Goal: Find specific page/section: Find specific page/section

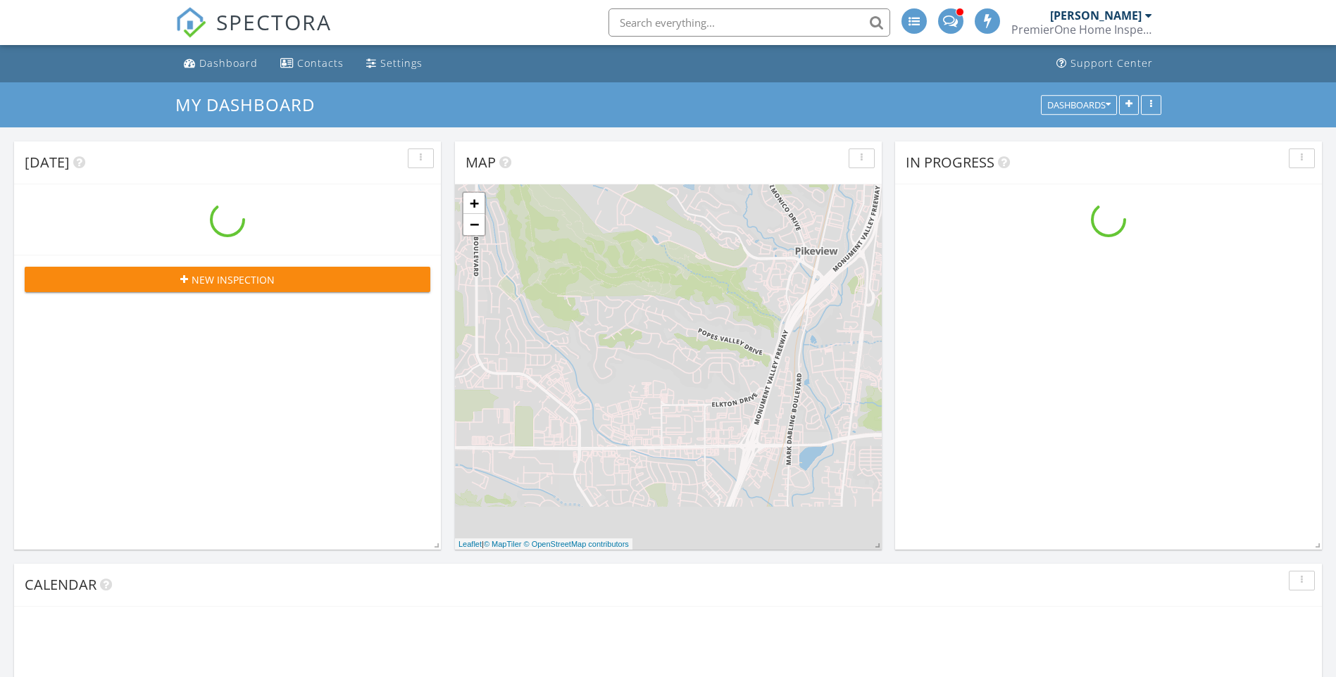
scroll to position [1303, 1358]
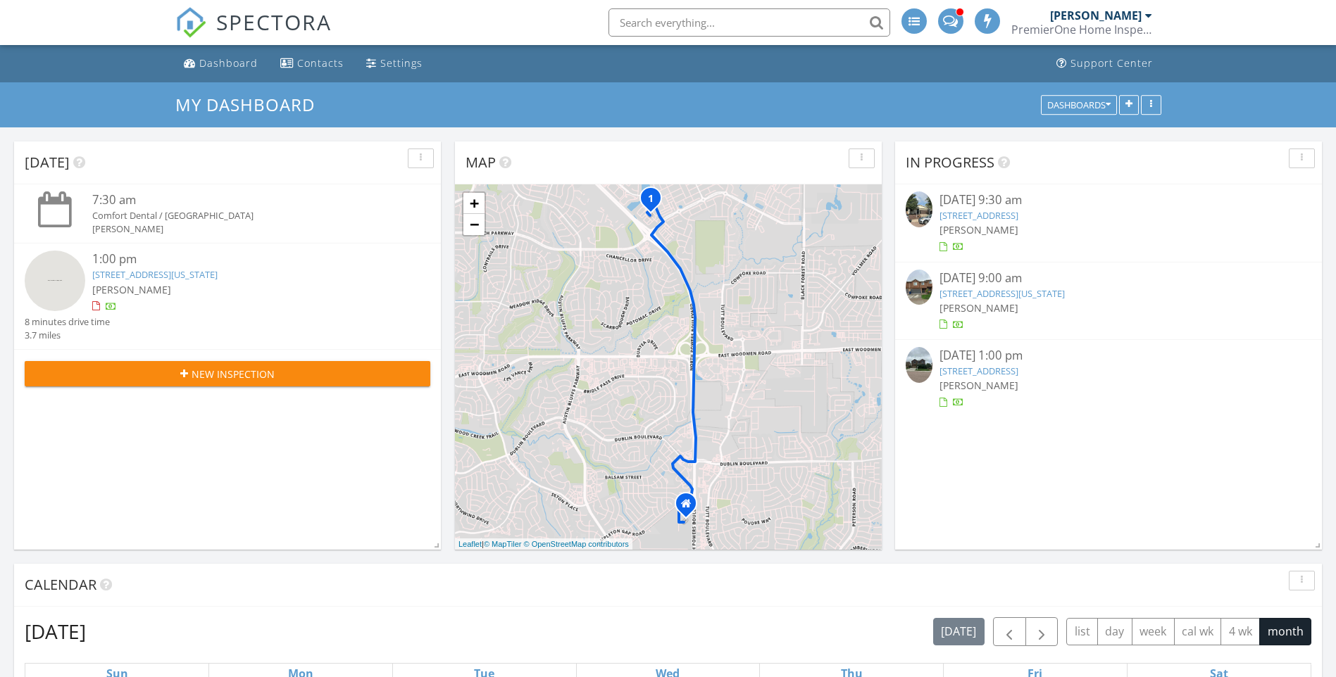
click at [979, 376] on link "[STREET_ADDRESS]" at bounding box center [978, 371] width 79 height 13
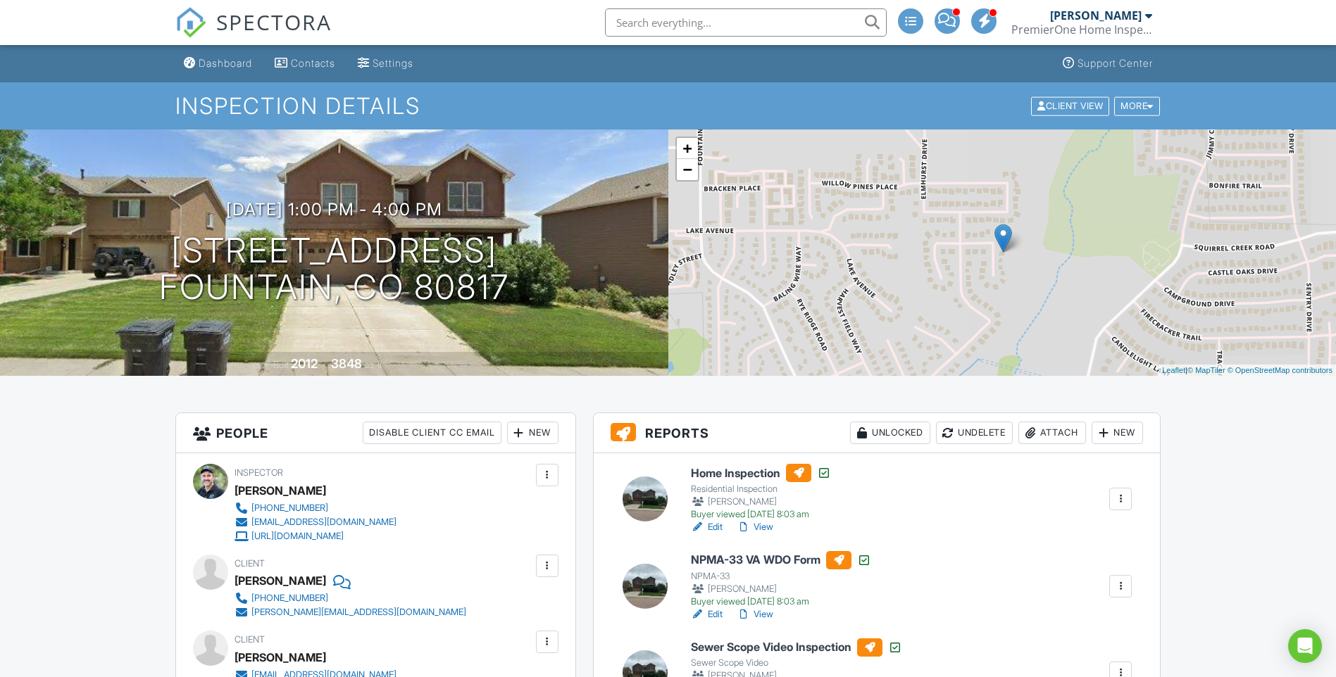
click at [773, 610] on link "View" at bounding box center [754, 615] width 37 height 14
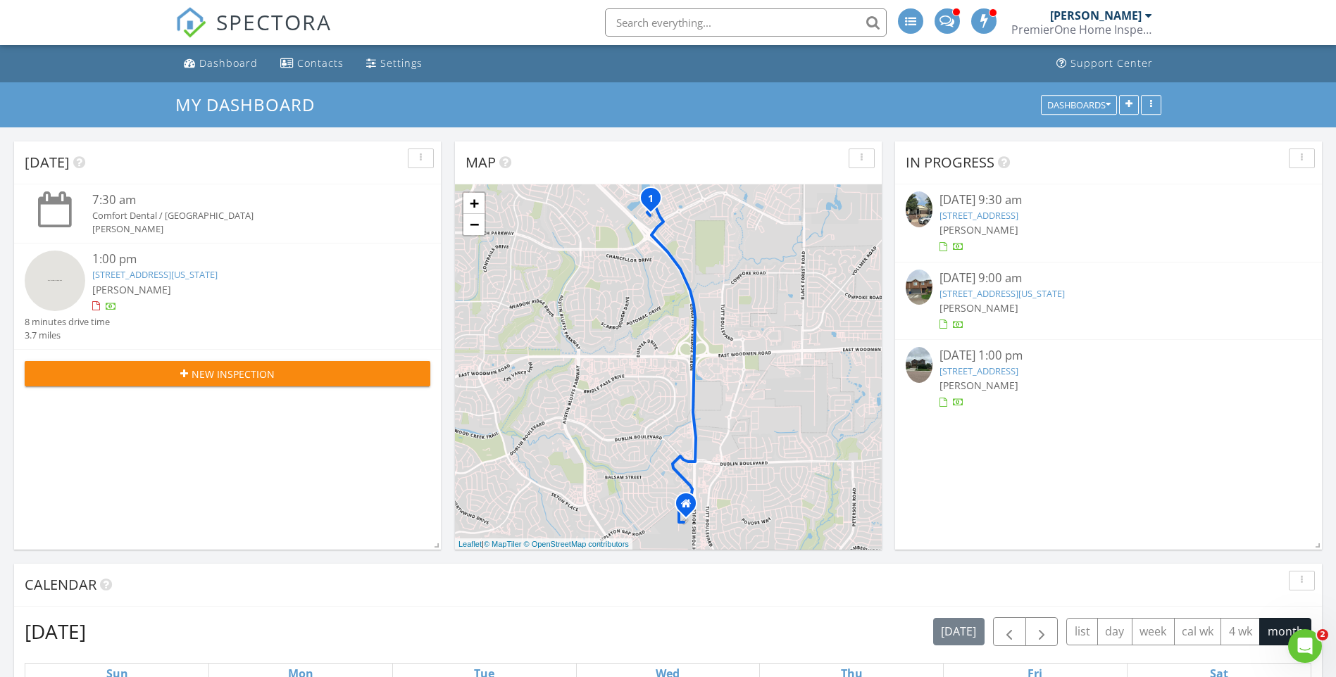
click at [972, 292] on link "[STREET_ADDRESS][US_STATE]" at bounding box center [1001, 293] width 125 height 13
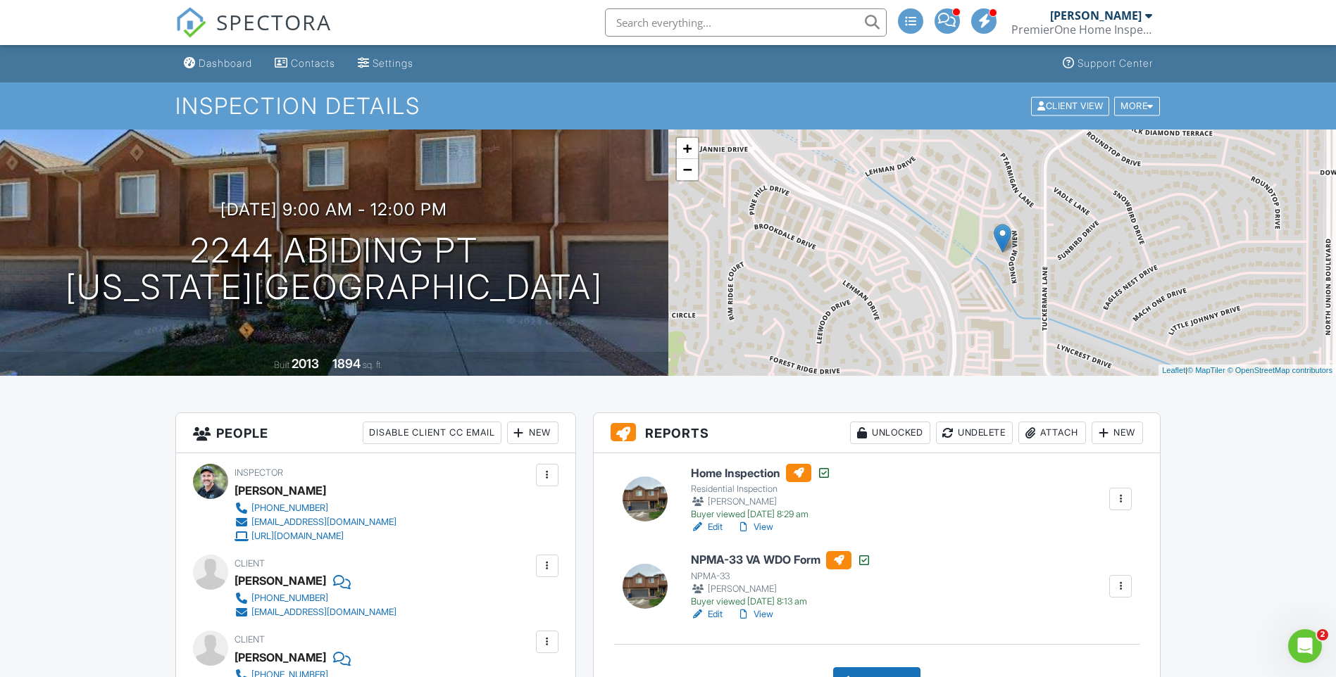
click at [761, 615] on link "View" at bounding box center [754, 615] width 37 height 14
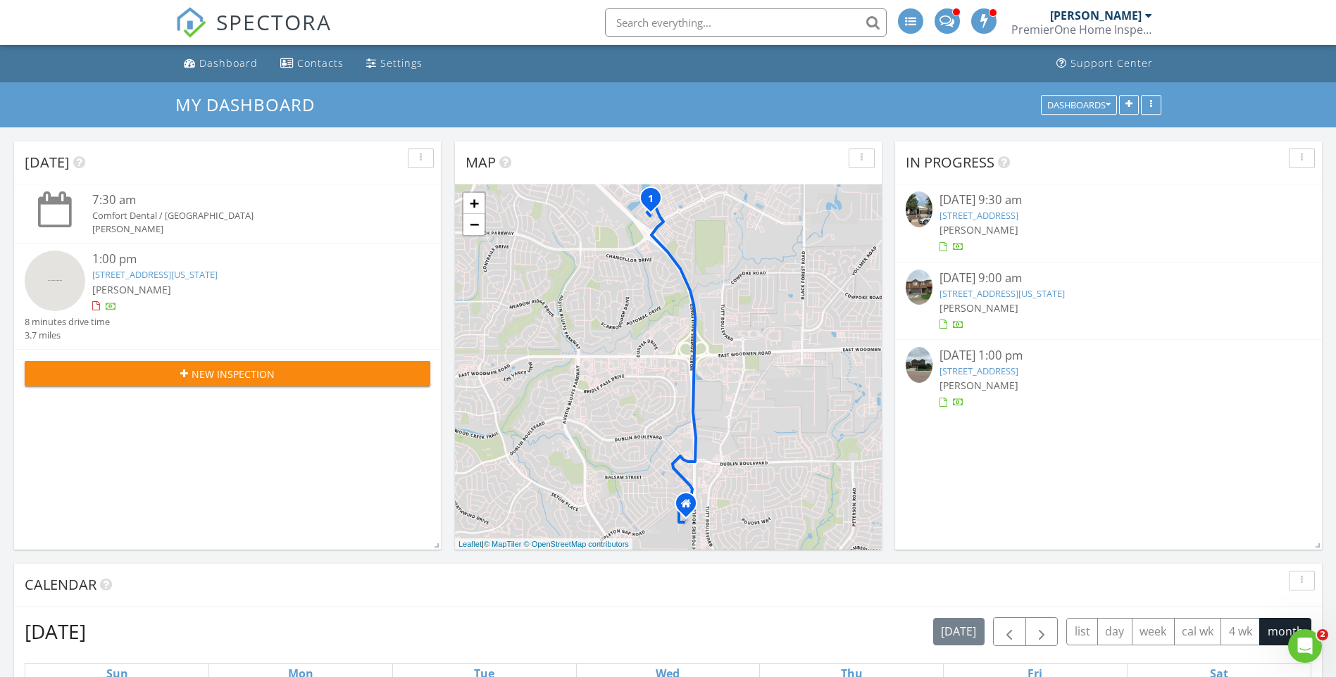
click at [732, 15] on input "text" at bounding box center [746, 22] width 282 height 28
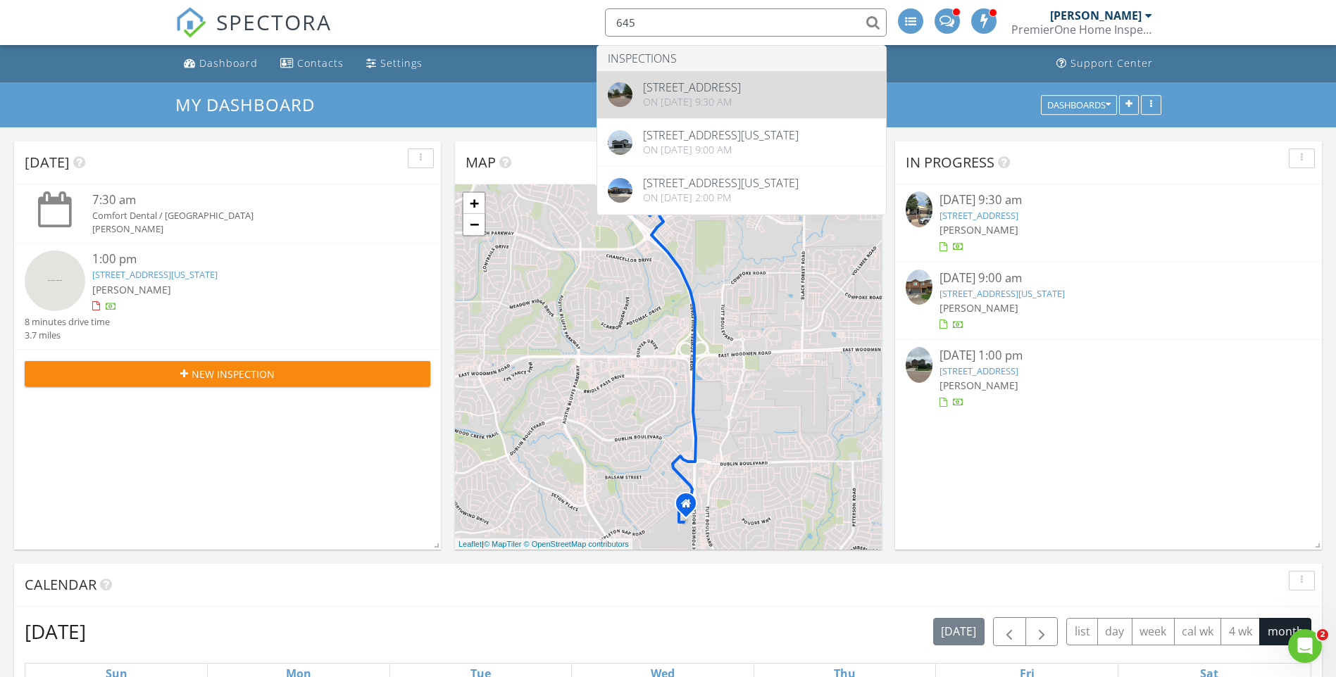
type input "645"
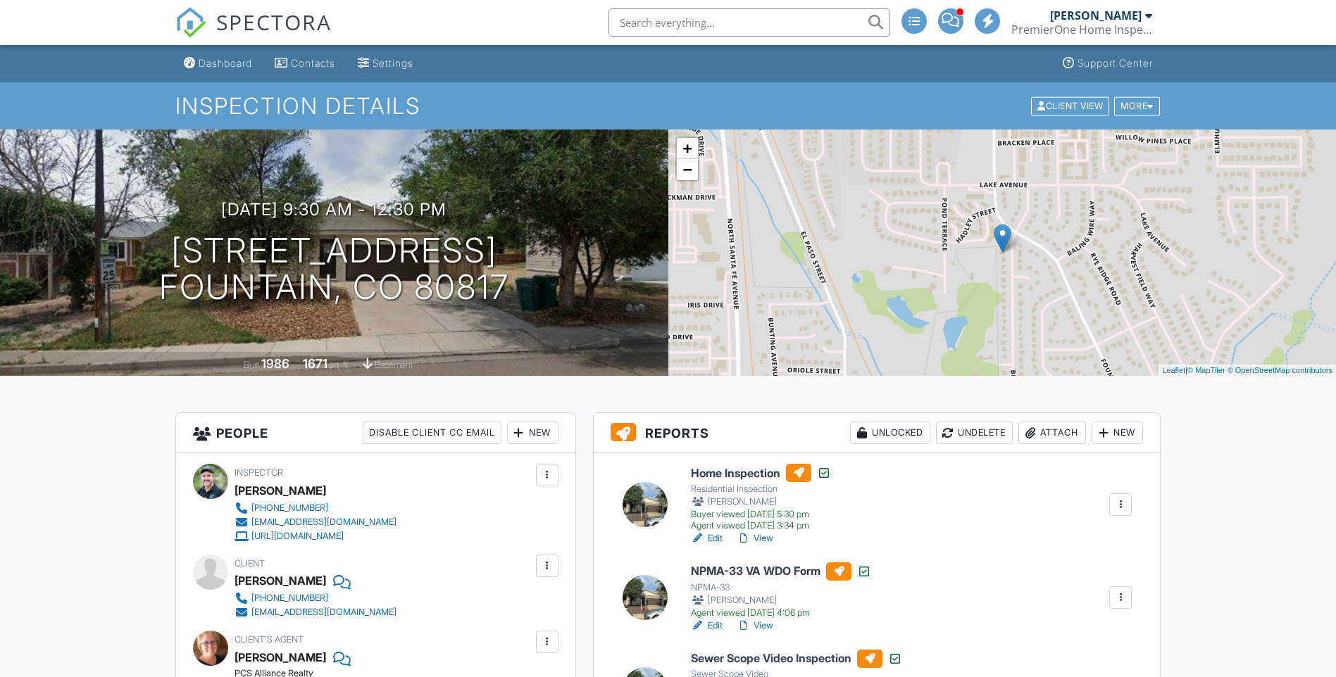
click at [871, 569] on div at bounding box center [864, 572] width 14 height 14
click at [713, 629] on link "Edit" at bounding box center [707, 626] width 32 height 14
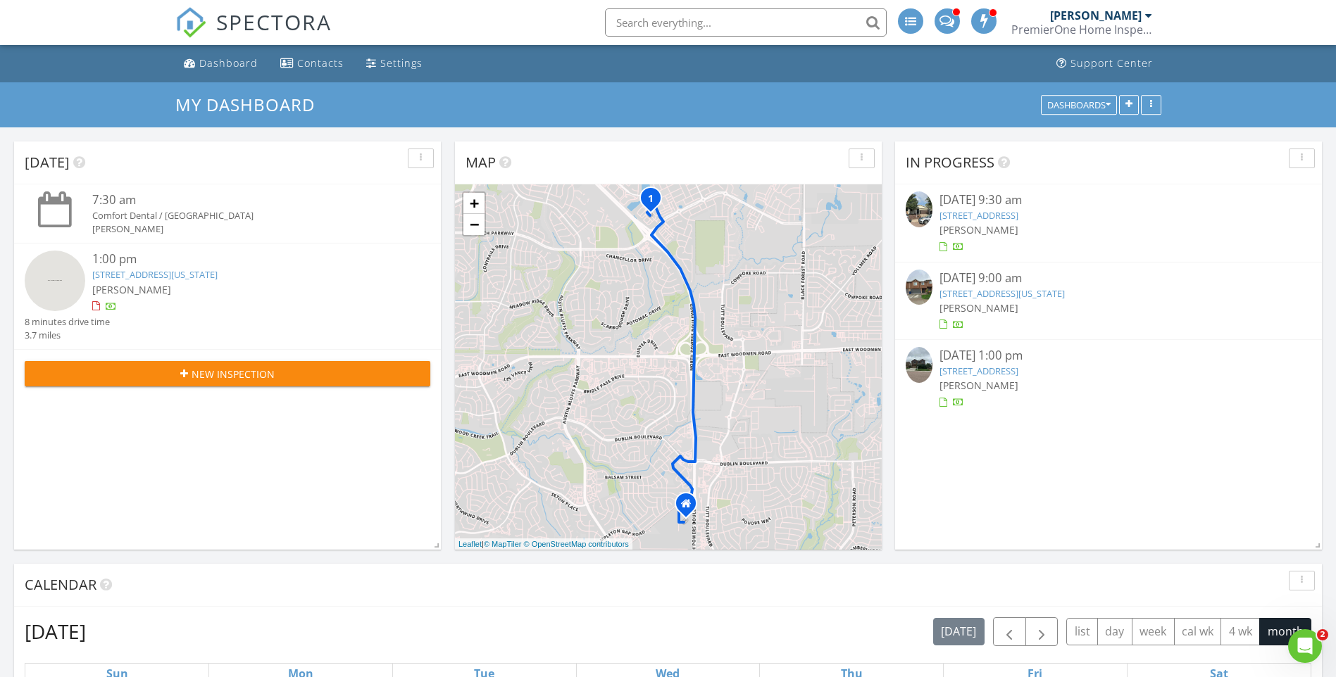
click at [989, 304] on span "[PERSON_NAME]" at bounding box center [978, 307] width 79 height 13
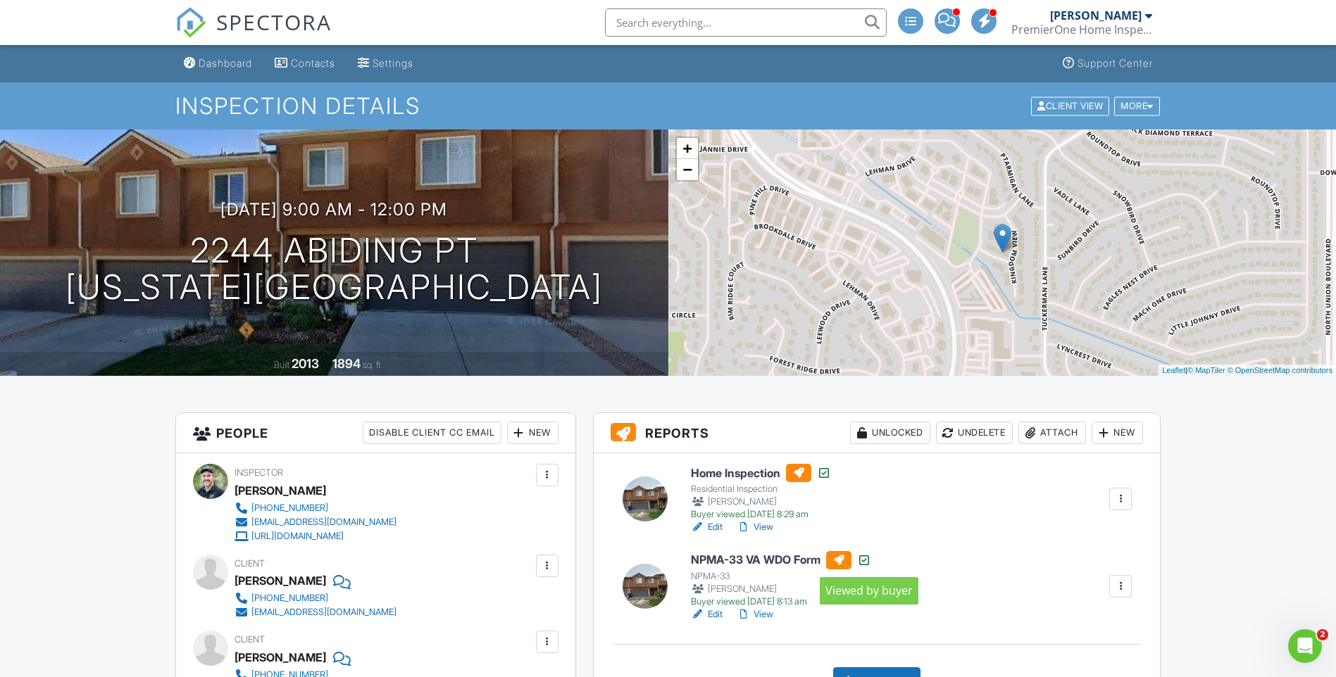
click at [870, 561] on div at bounding box center [864, 560] width 14 height 14
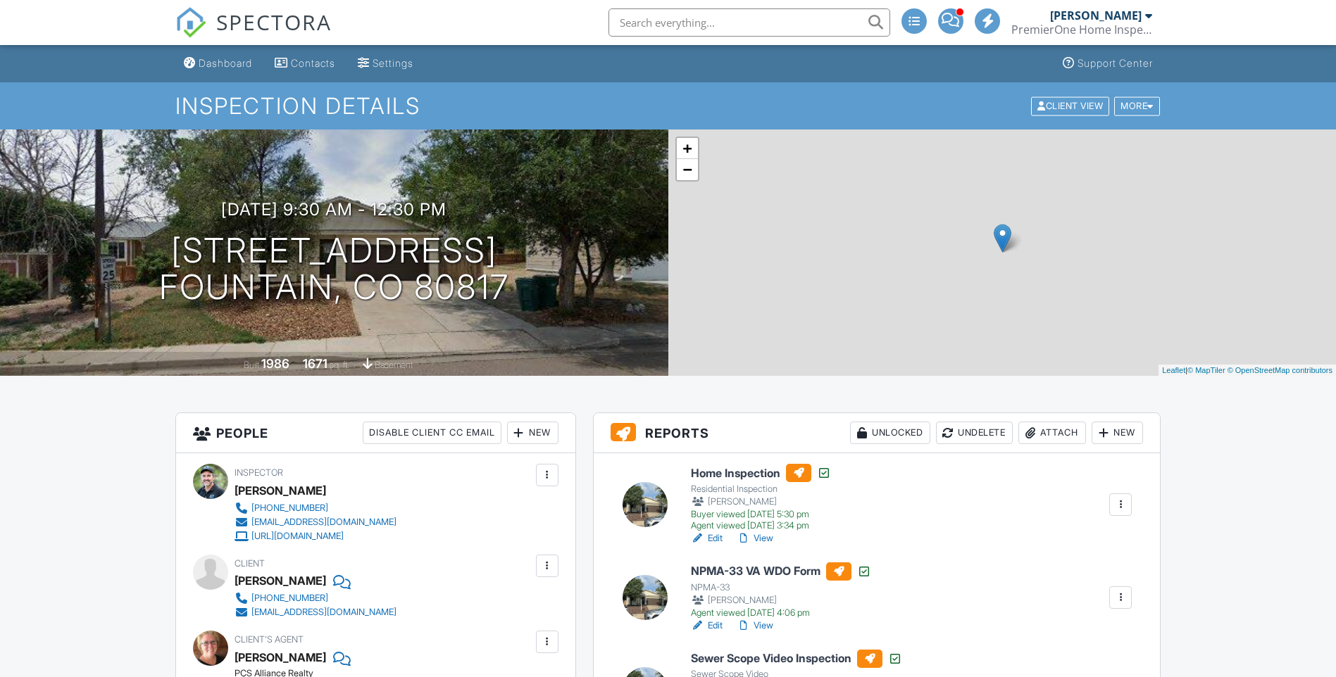
drag, startPoint x: 0, startPoint y: 0, endPoint x: 761, endPoint y: 605, distance: 972.2
click at [761, 604] on div "[PERSON_NAME]" at bounding box center [781, 601] width 180 height 14
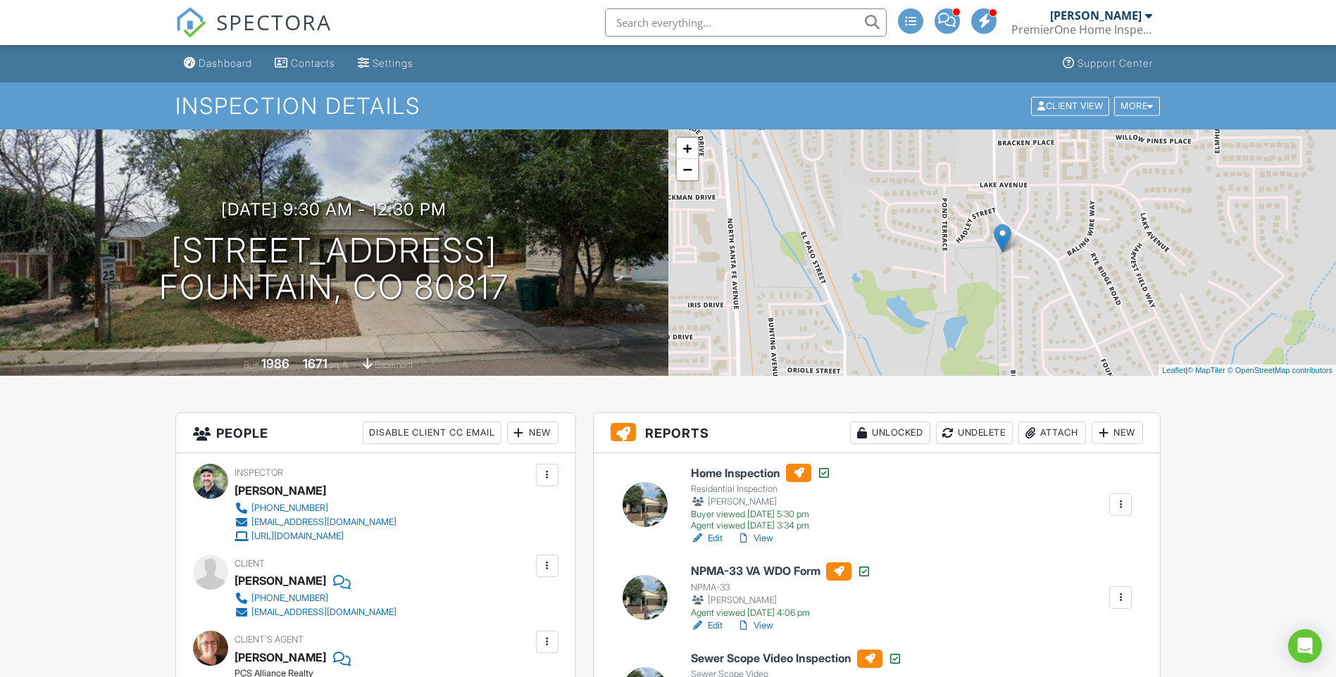
click at [768, 620] on link "View" at bounding box center [754, 626] width 37 height 14
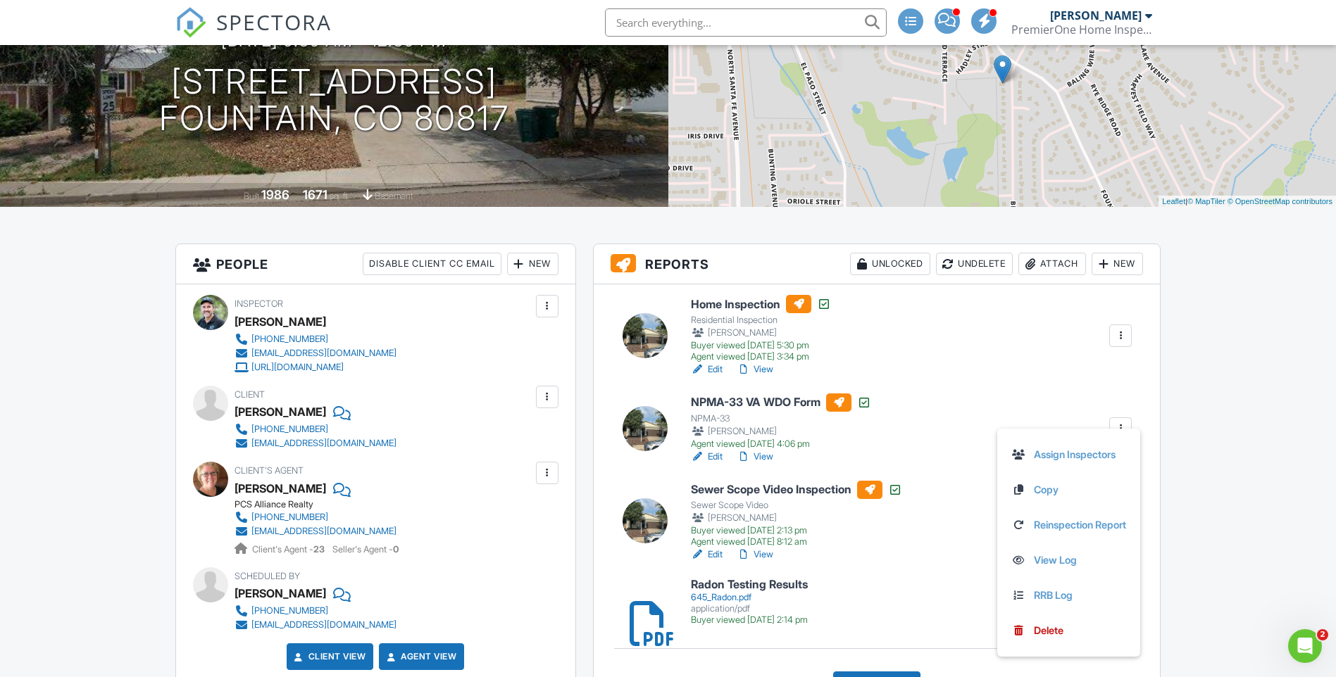
scroll to position [206, 0]
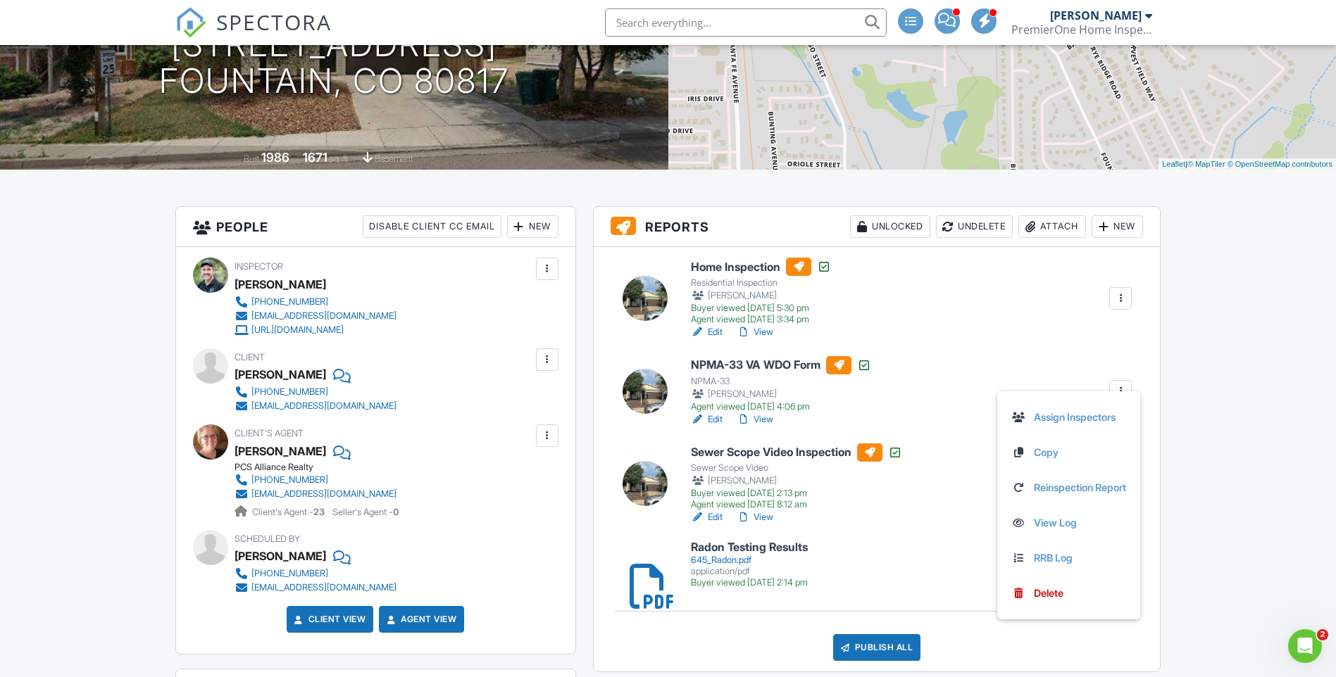
click at [769, 420] on link "View" at bounding box center [754, 420] width 37 height 14
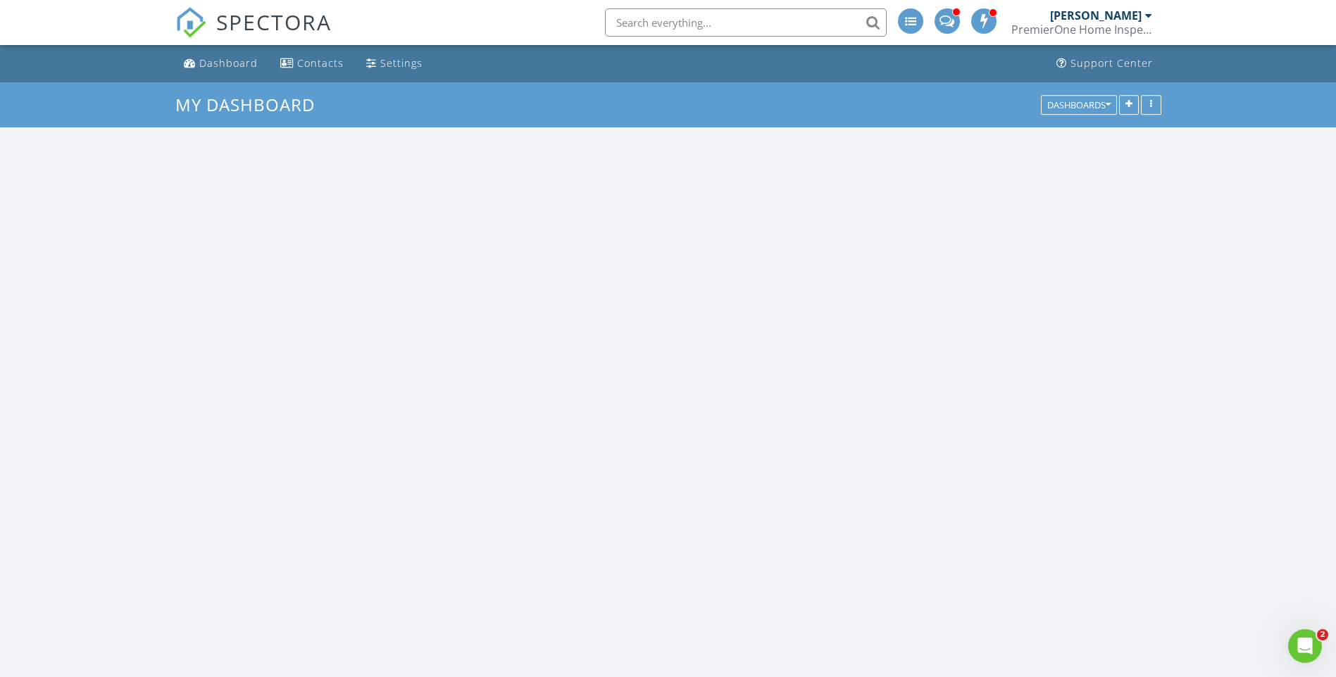
scroll to position [1303, 1358]
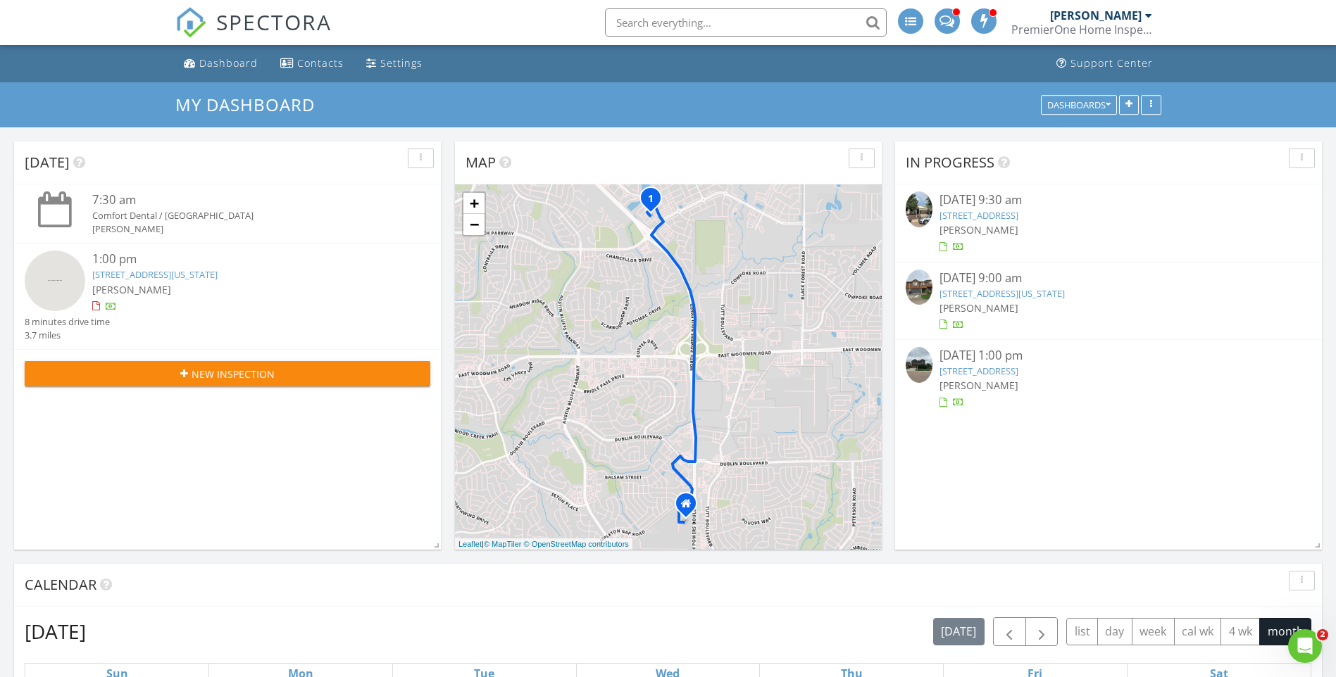
click at [640, 22] on input "text" at bounding box center [746, 22] width 282 height 28
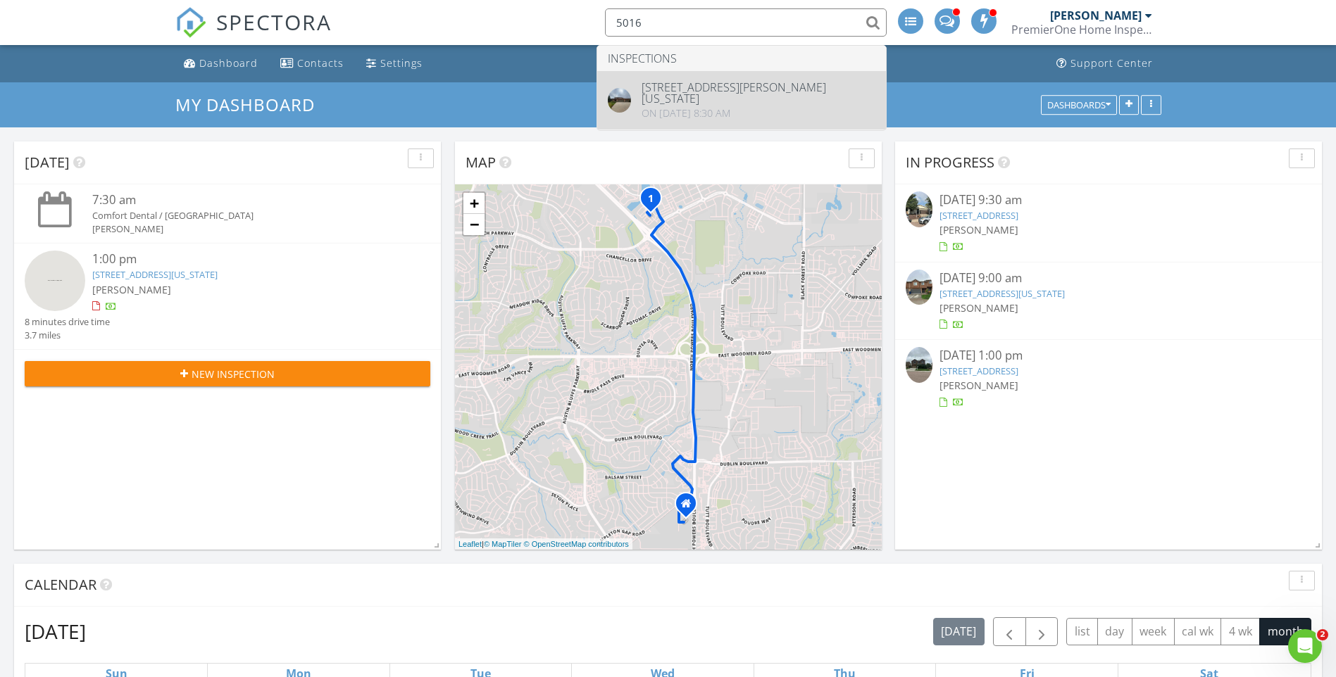
type input "5016"
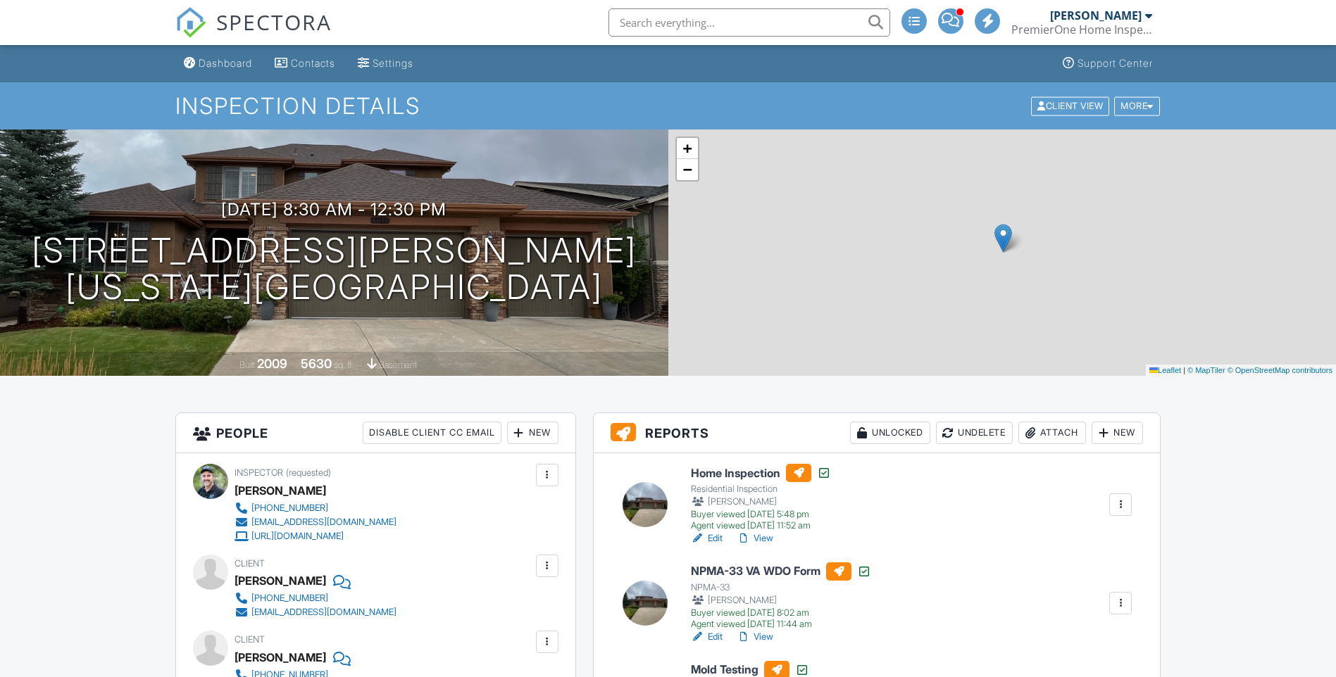
click at [868, 573] on div at bounding box center [864, 572] width 14 height 14
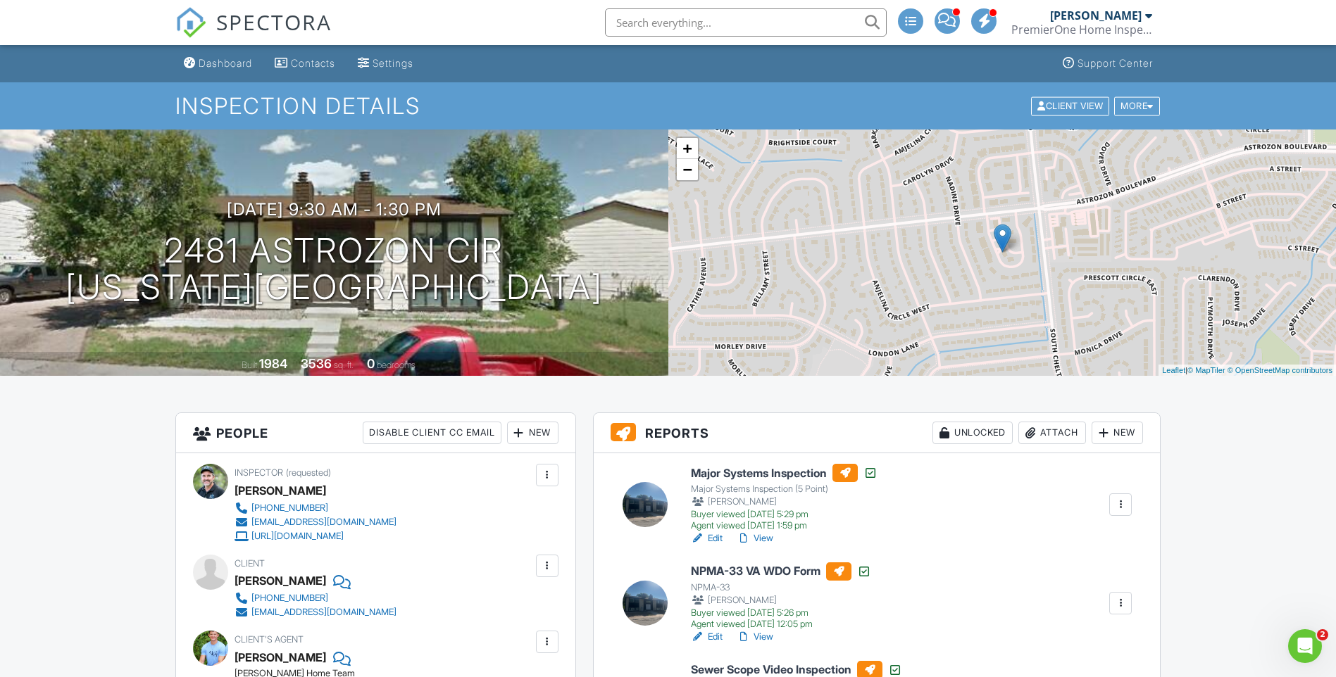
click at [762, 570] on h6 "NPMA-33 VA WDO Form" at bounding box center [781, 572] width 180 height 18
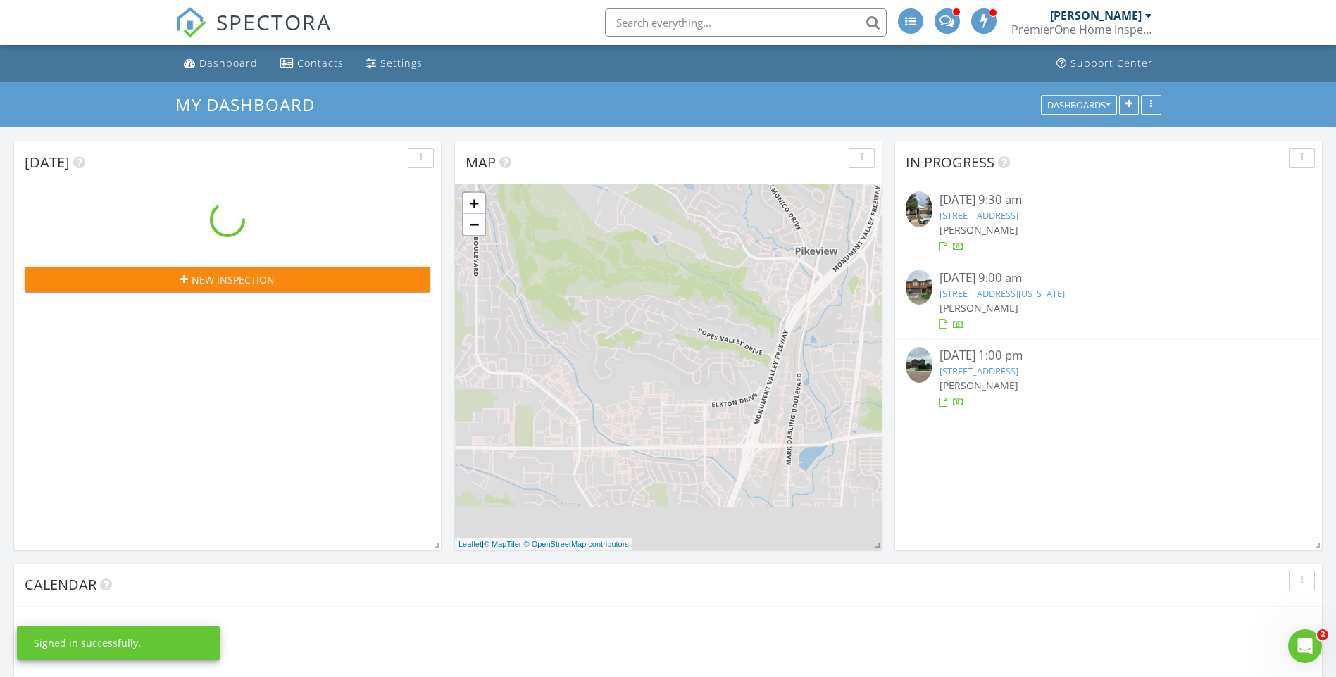
scroll to position [1303, 1358]
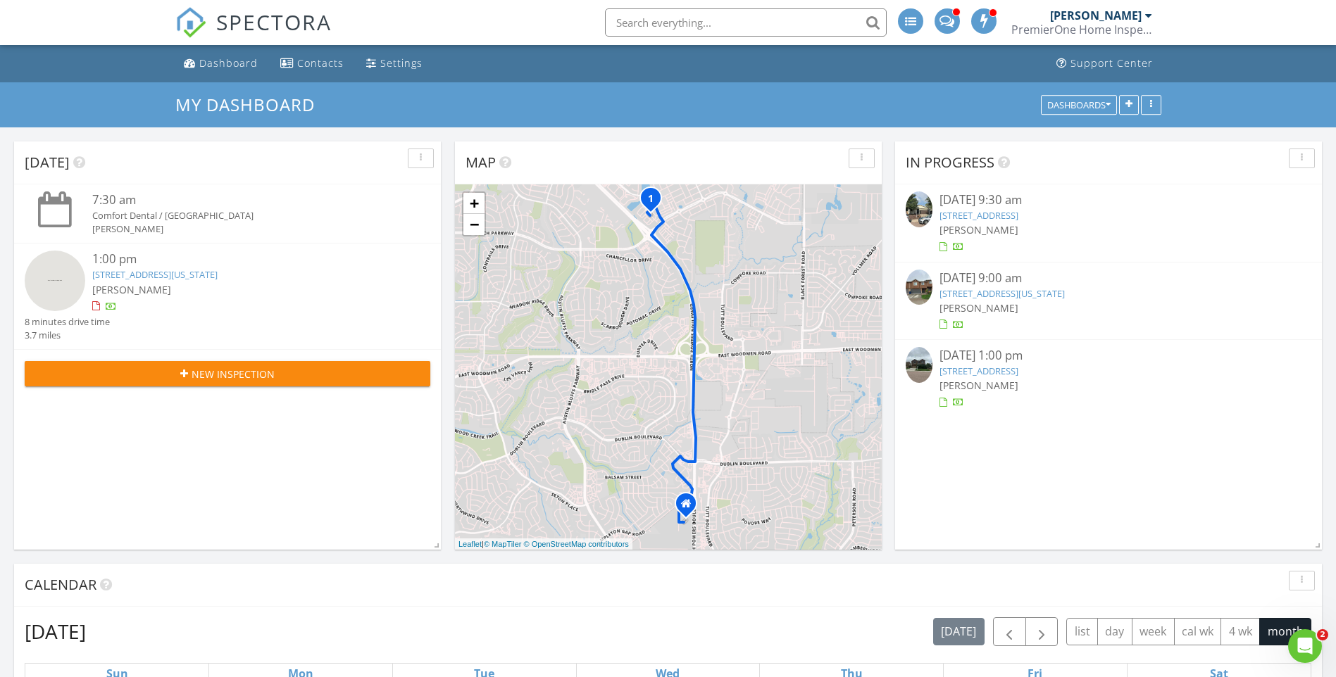
click at [632, 22] on input "text" at bounding box center [746, 22] width 282 height 28
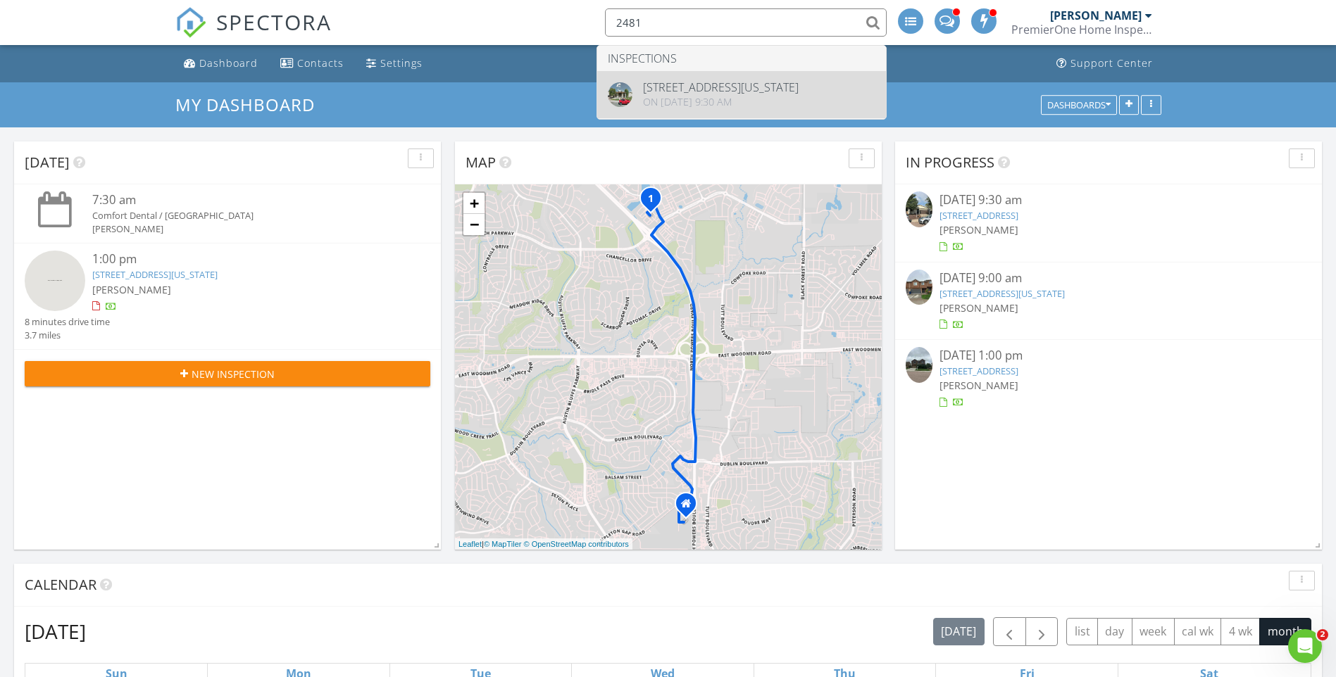
type input "2481"
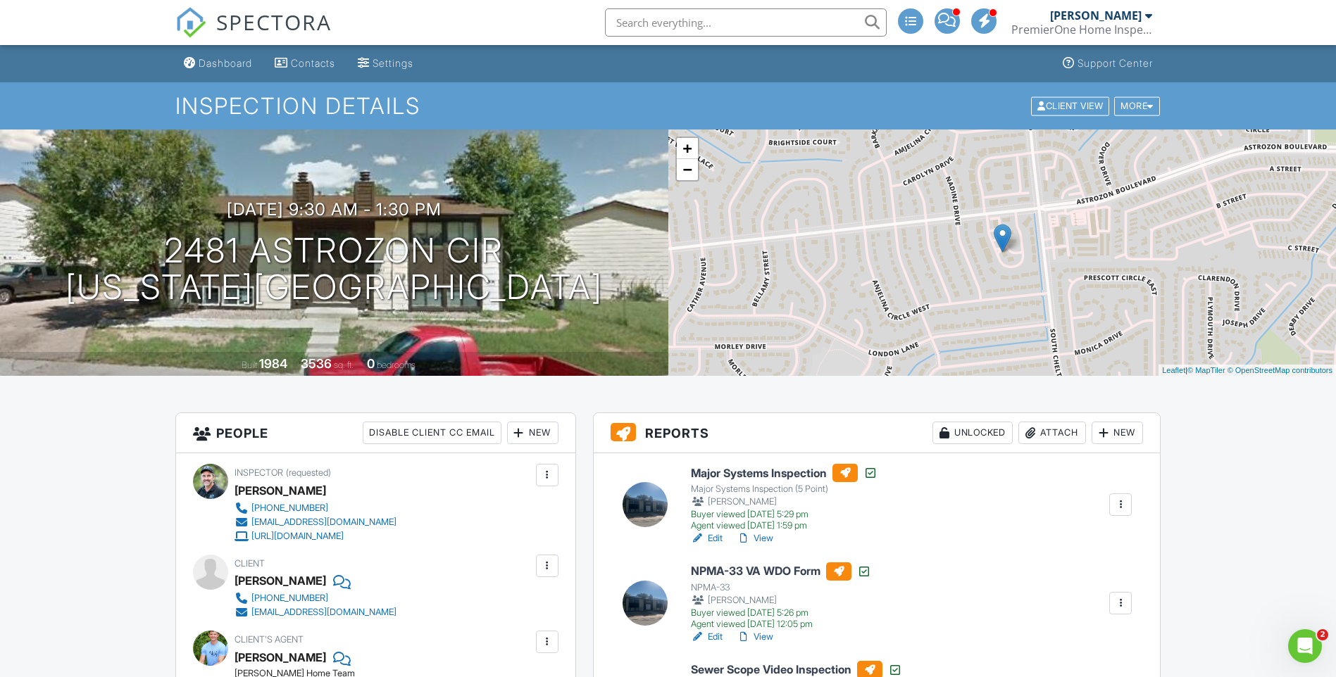
click at [717, 579] on h6 "NPMA-33 VA WDO Form" at bounding box center [781, 572] width 180 height 18
